Goal: Task Accomplishment & Management: Use online tool/utility

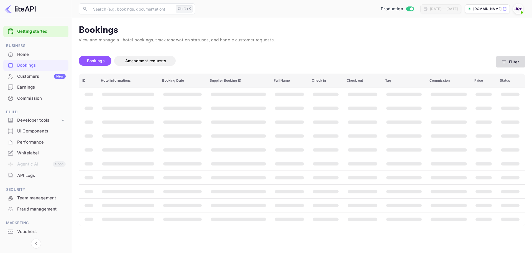
click at [509, 59] on button "Filter" at bounding box center [510, 61] width 29 height 11
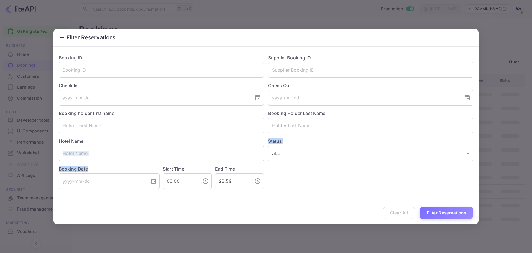
drag, startPoint x: 96, startPoint y: 161, endPoint x: 99, endPoint y: 156, distance: 6.1
click at [100, 156] on div "Booking ID ​ Supplier Booking ID ​ Check In ​ Check Out ​ Booking holder first …" at bounding box center [263, 119] width 419 height 139
click at [153, 163] on div "Booking Date ​" at bounding box center [107, 175] width 104 height 27
click at [140, 159] on input "text" at bounding box center [161, 153] width 205 height 16
click at [137, 151] on input "text" at bounding box center [161, 153] width 205 height 16
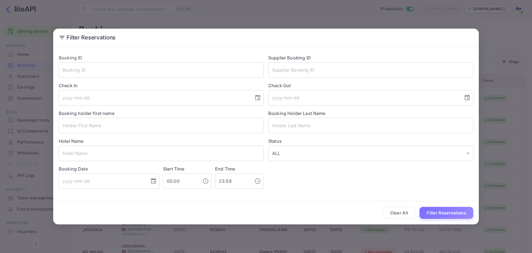
drag, startPoint x: 314, startPoint y: 182, endPoint x: 274, endPoint y: 173, distance: 41.4
click at [316, 181] on div "Booking ID ​ Supplier Booking ID ​ Check In ​ Check Out ​ Booking holder first …" at bounding box center [263, 119] width 419 height 139
click at [151, 143] on div "Hotel Name ​" at bounding box center [159, 147] width 210 height 28
click at [148, 145] on div "Hotel Name ​" at bounding box center [159, 147] width 210 height 28
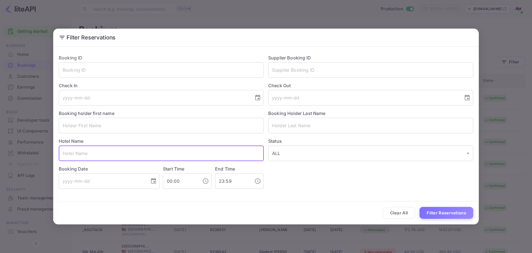
paste input "[GEOGRAPHIC_DATA]"
click at [445, 210] on button "Filter Reservations" at bounding box center [447, 213] width 54 height 12
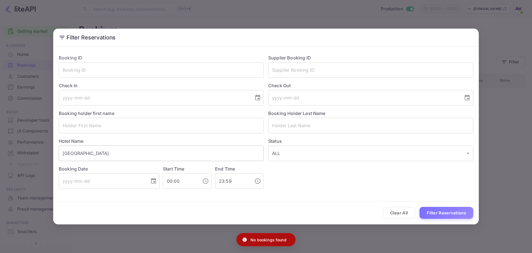
click at [129, 152] on input "[GEOGRAPHIC_DATA]" at bounding box center [161, 153] width 205 height 16
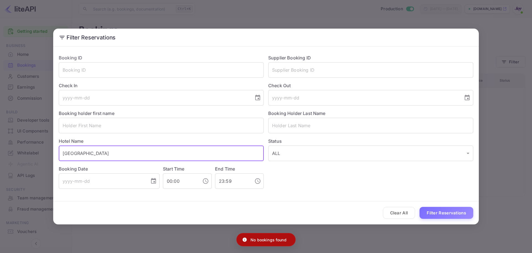
click at [128, 152] on input "[GEOGRAPHIC_DATA]" at bounding box center [161, 153] width 205 height 16
type input "Ruby River Hote"
click at [129, 151] on input "Ruby River Hote" at bounding box center [161, 153] width 205 height 16
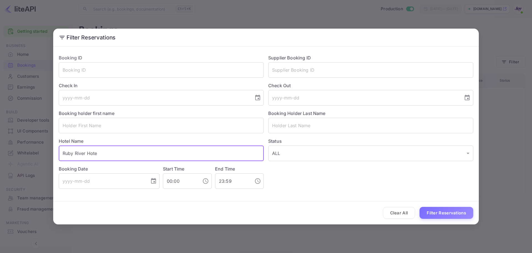
click at [129, 151] on input "Ruby River Hote" at bounding box center [161, 153] width 205 height 16
click at [93, 149] on input "text" at bounding box center [161, 153] width 205 height 16
paste input "[PERSON_NAME]"
type input "[PERSON_NAME]"
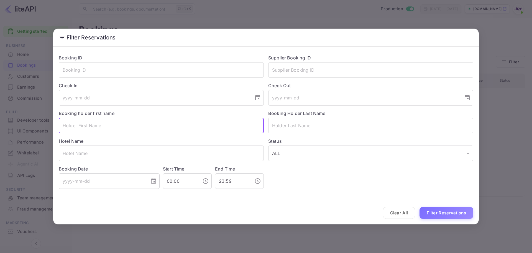
click at [100, 124] on input "text" at bounding box center [161, 126] width 205 height 16
paste input "[PERSON_NAME]"
drag, startPoint x: 101, startPoint y: 127, endPoint x: 82, endPoint y: 125, distance: 19.6
click at [82, 125] on input "[PERSON_NAME]" at bounding box center [161, 126] width 205 height 16
type input "[PERSON_NAME]"
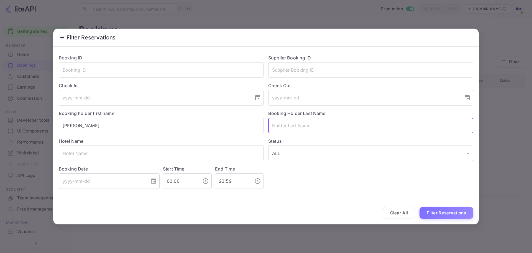
click at [353, 124] on input "text" at bounding box center [370, 126] width 205 height 16
paste input "Day"
type input "Day"
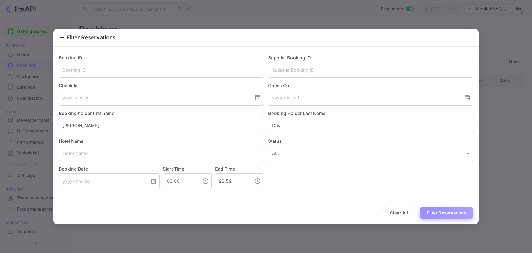
click at [443, 211] on button "Filter Reservations" at bounding box center [447, 213] width 54 height 12
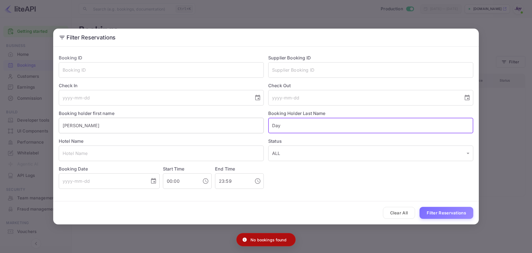
drag, startPoint x: 302, startPoint y: 126, endPoint x: 207, endPoint y: 131, distance: 95.8
click at [207, 131] on div "Booking ID ​ Supplier Booking ID ​ Check In ​ Check Out ​ Booking holder first …" at bounding box center [263, 119] width 419 height 139
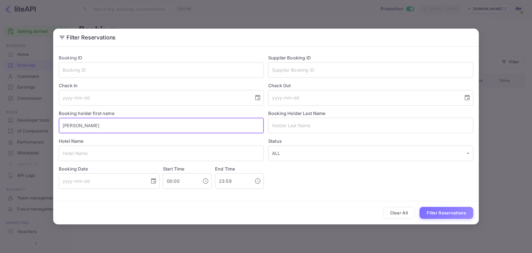
drag, startPoint x: 111, startPoint y: 129, endPoint x: 0, endPoint y: 129, distance: 110.4
click at [0, 129] on div "Filter Reservations Booking ID ​ Supplier Booking ID ​ Check In ​ Check Out ​ B…" at bounding box center [266, 126] width 532 height 253
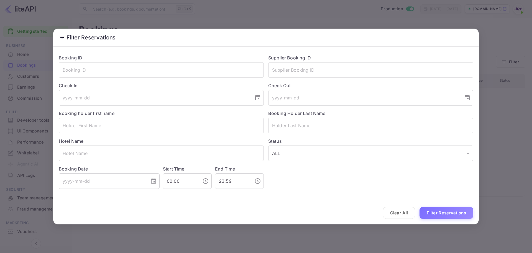
click at [322, 199] on form "Booking ID ​ Supplier Booking ID ​ Check In ​ Check Out ​ Booking holder first …" at bounding box center [266, 136] width 426 height 175
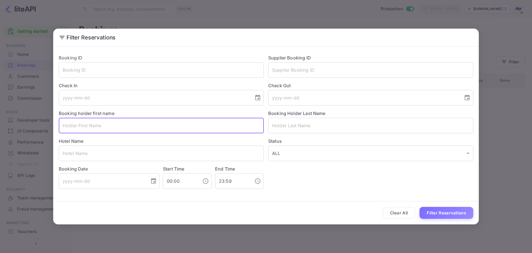
click at [100, 123] on input "text" at bounding box center [161, 126] width 205 height 16
type input "[PERSON_NAME]"
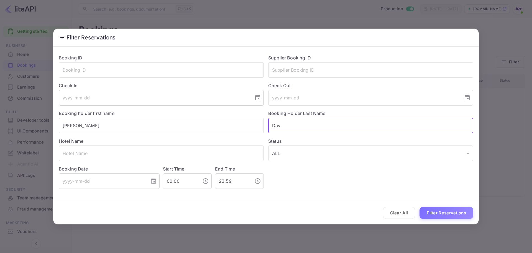
type input "Day"
click at [420, 207] on button "Filter Reservations" at bounding box center [447, 213] width 54 height 12
click at [287, 125] on input "Day" at bounding box center [370, 126] width 205 height 16
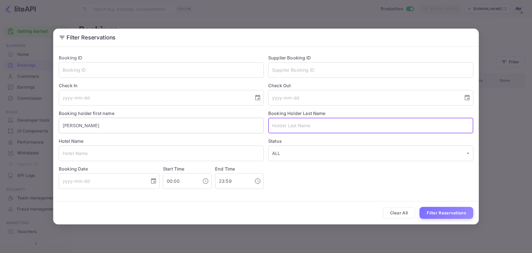
click at [132, 127] on input "[PERSON_NAME]" at bounding box center [161, 126] width 205 height 16
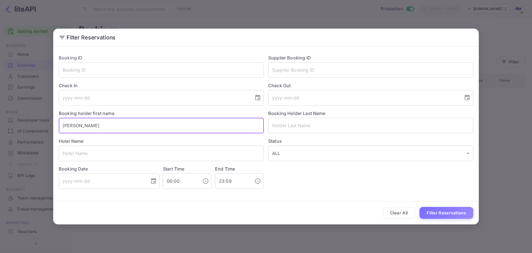
click at [133, 125] on input "[PERSON_NAME]" at bounding box center [161, 126] width 205 height 16
type input "A"
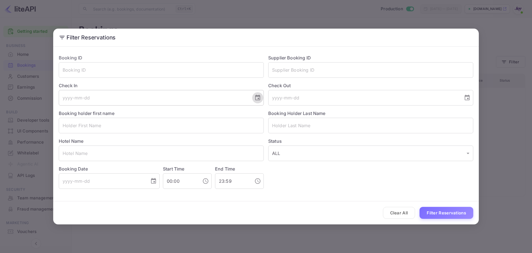
click at [258, 97] on icon "Choose date" at bounding box center [258, 97] width 7 height 7
click at [154, 147] on button "10" at bounding box center [154, 148] width 10 height 10
type input "[DATE]"
click at [317, 97] on input "tel" at bounding box center [363, 98] width 191 height 16
click at [464, 94] on button "Choose date" at bounding box center [467, 97] width 11 height 11
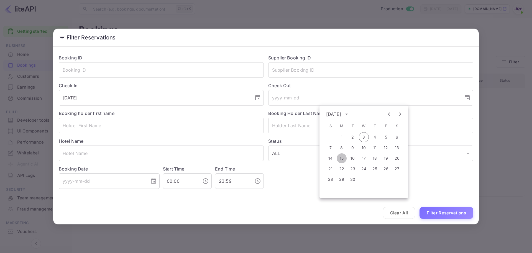
click at [341, 159] on button "15" at bounding box center [342, 158] width 10 height 10
type input "[DATE]"
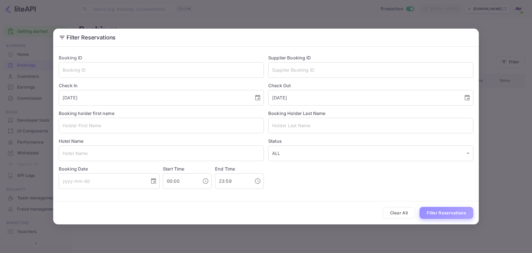
click at [444, 214] on button "Filter Reservations" at bounding box center [447, 213] width 54 height 12
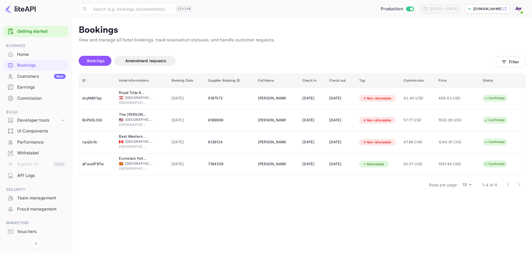
click at [520, 183] on div at bounding box center [514, 184] width 22 height 11
drag, startPoint x: 520, startPoint y: 183, endPoint x: 513, endPoint y: 186, distance: 7.3
click at [519, 183] on div at bounding box center [514, 184] width 22 height 11
click at [510, 185] on div at bounding box center [514, 184] width 22 height 11
click at [509, 185] on div at bounding box center [514, 184] width 22 height 11
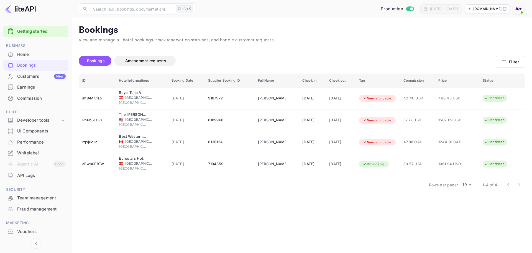
click at [509, 184] on div at bounding box center [514, 184] width 22 height 11
